Goal: Information Seeking & Learning: Learn about a topic

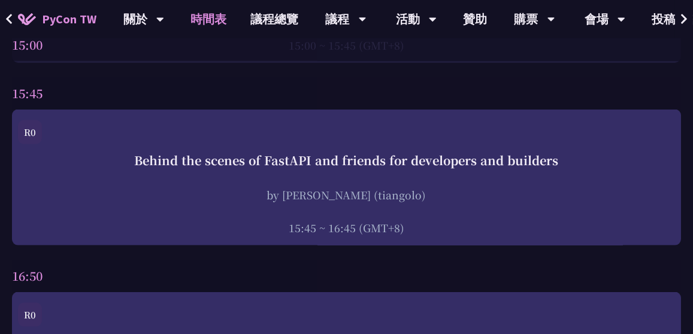
scroll to position [4201, 0]
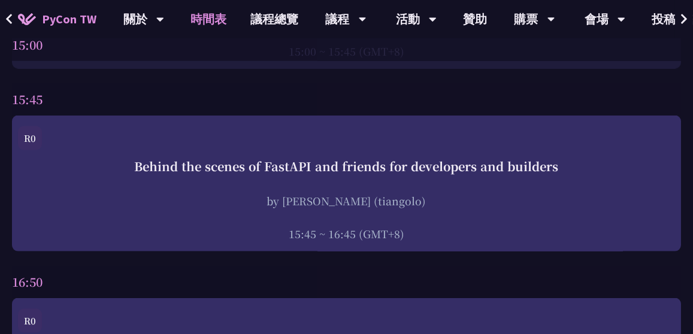
click at [386, 181] on div "Behind the scenes of FastAPI and friends for developers and builders by [PERSON…" at bounding box center [346, 200] width 657 height 84
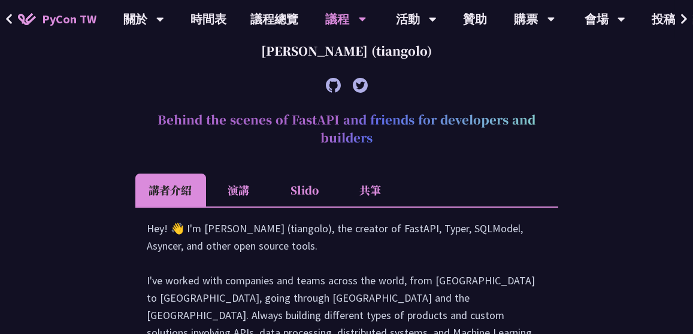
scroll to position [459, 0]
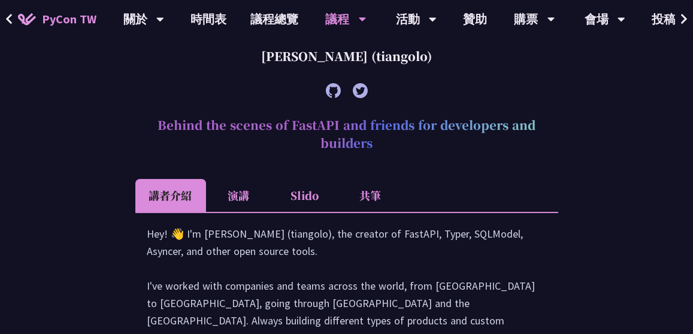
click at [311, 199] on li "Slido" at bounding box center [305, 195] width 66 height 33
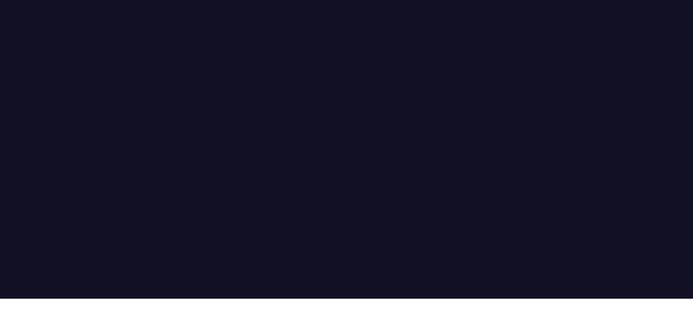
scroll to position [657, 0]
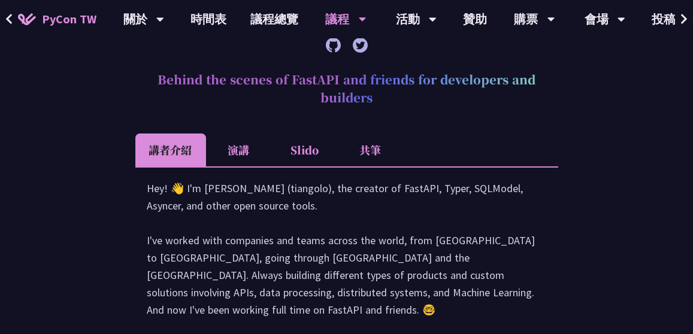
scroll to position [502, 0]
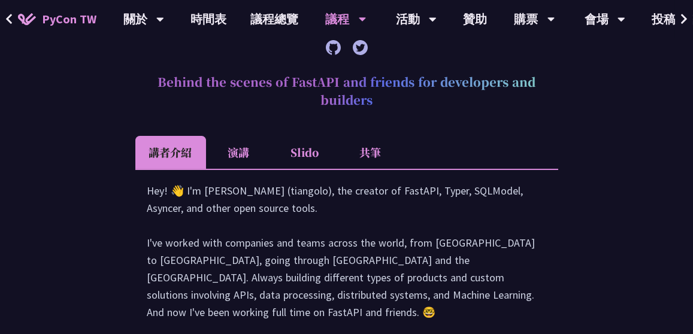
click at [317, 152] on li "Slido" at bounding box center [305, 152] width 66 height 33
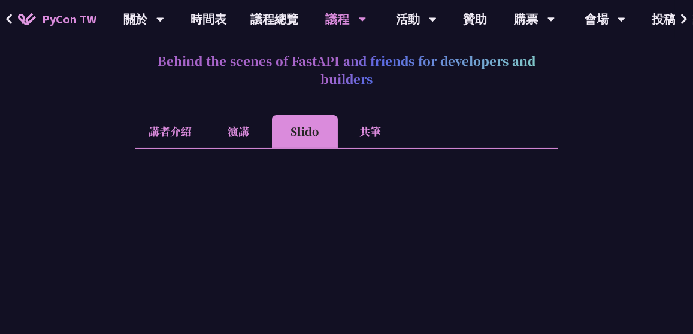
scroll to position [511, 0]
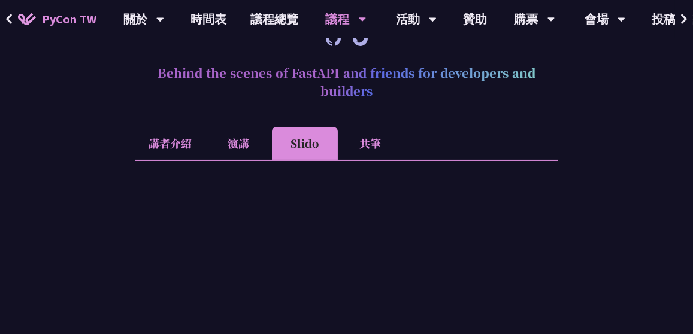
click at [168, 146] on li "講者介紹" at bounding box center [170, 143] width 71 height 33
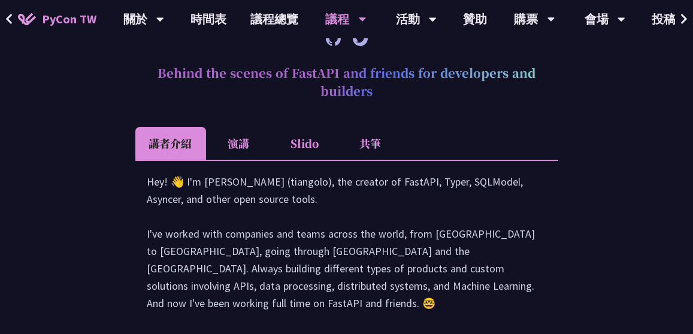
click at [317, 142] on li "Slido" at bounding box center [305, 143] width 66 height 33
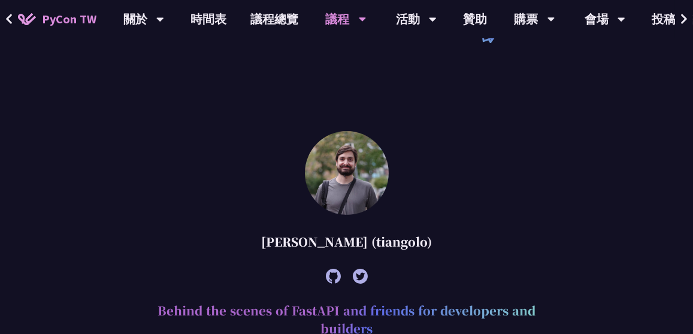
scroll to position [273, 0]
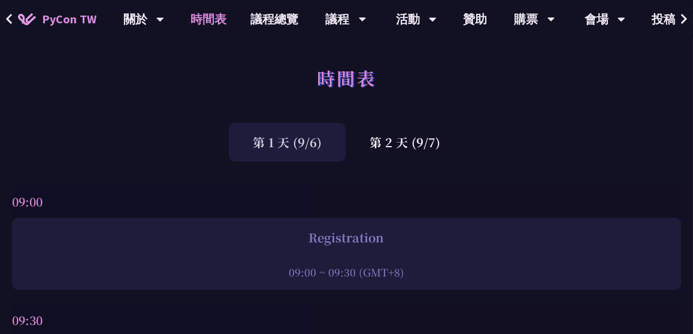
click at [423, 147] on div "第 2 天 (9/7)" at bounding box center [405, 142] width 119 height 39
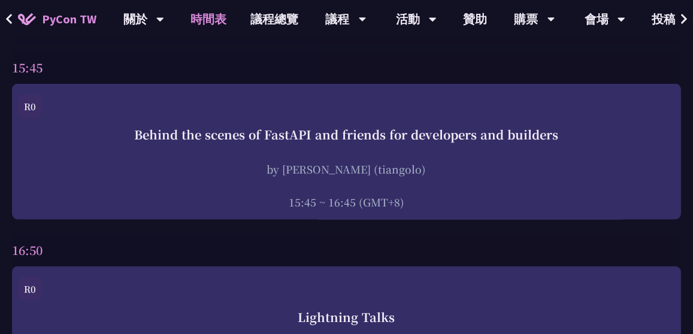
scroll to position [4229, 0]
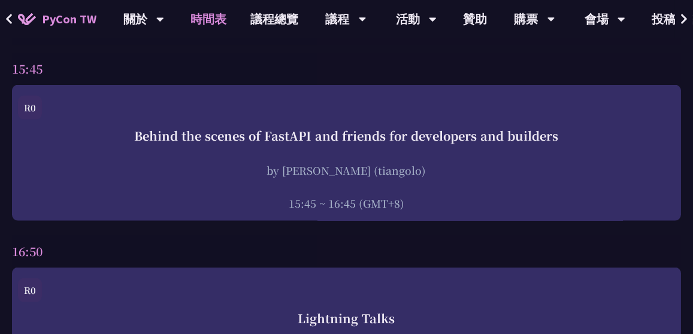
click at [59, 171] on div "by [PERSON_NAME] (tiangolo)" at bounding box center [346, 170] width 657 height 15
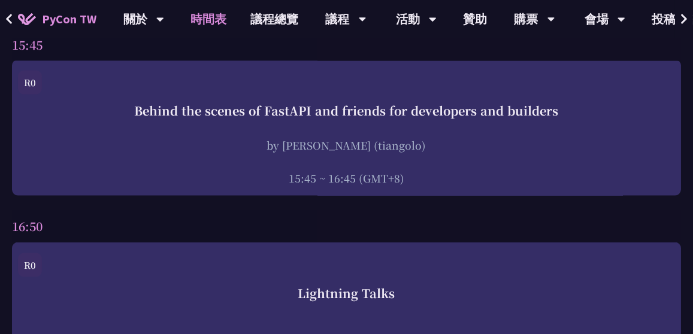
scroll to position [4285, 0]
